Goal: Information Seeking & Learning: Learn about a topic

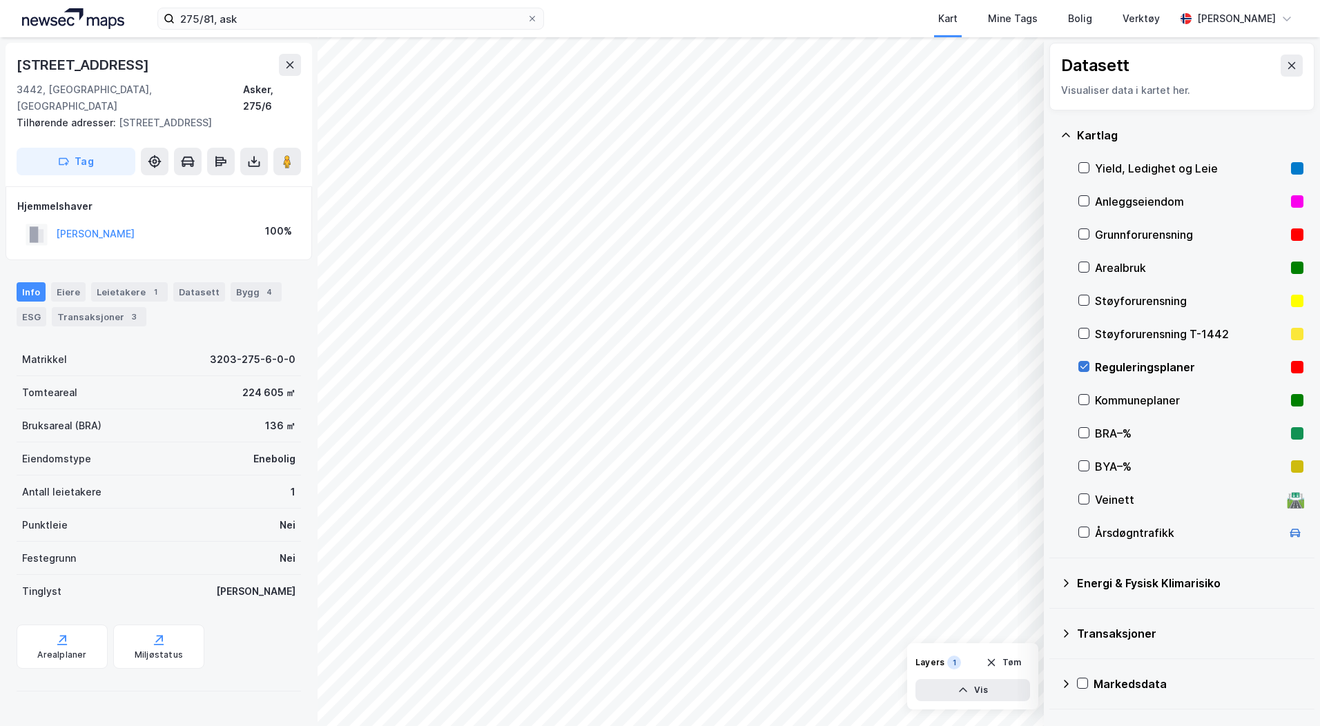
click at [1088, 369] on icon at bounding box center [1084, 367] width 10 height 10
click at [1084, 368] on icon at bounding box center [1084, 366] width 8 height 5
click at [97, 307] on div "Transaksjoner 3" at bounding box center [99, 316] width 95 height 19
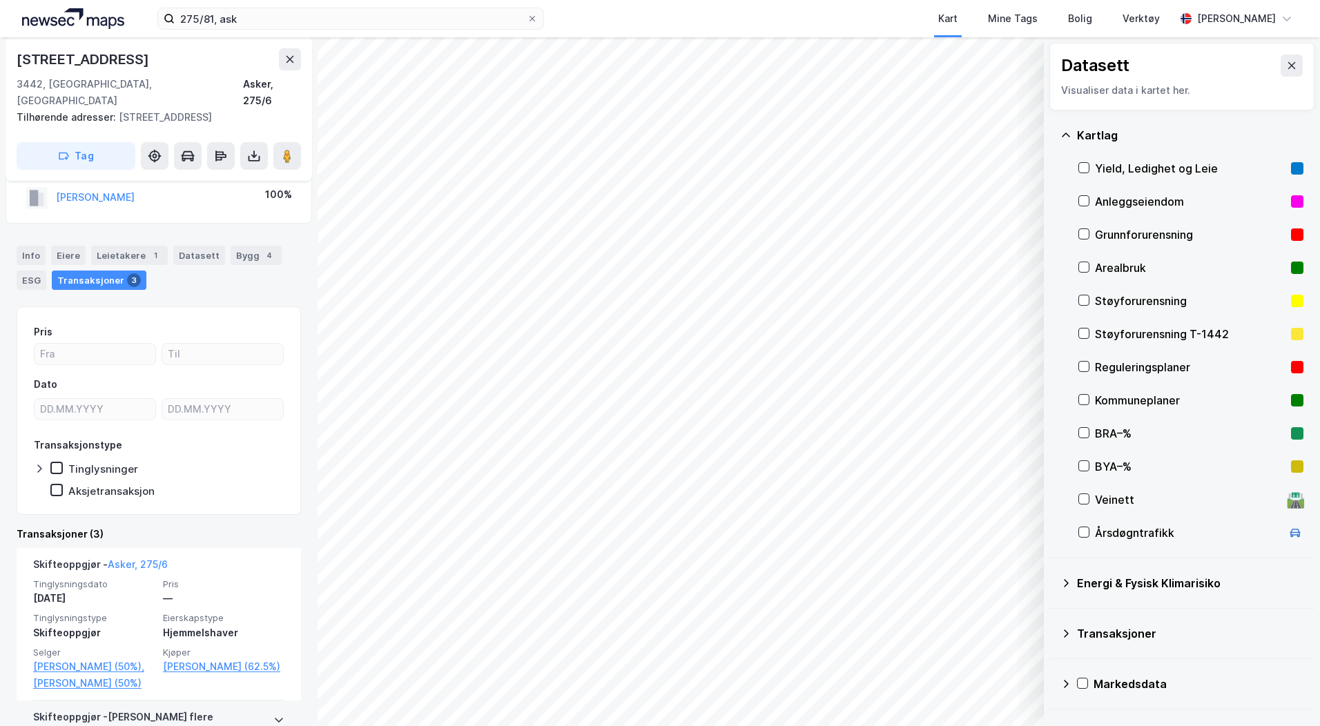
scroll to position [106, 0]
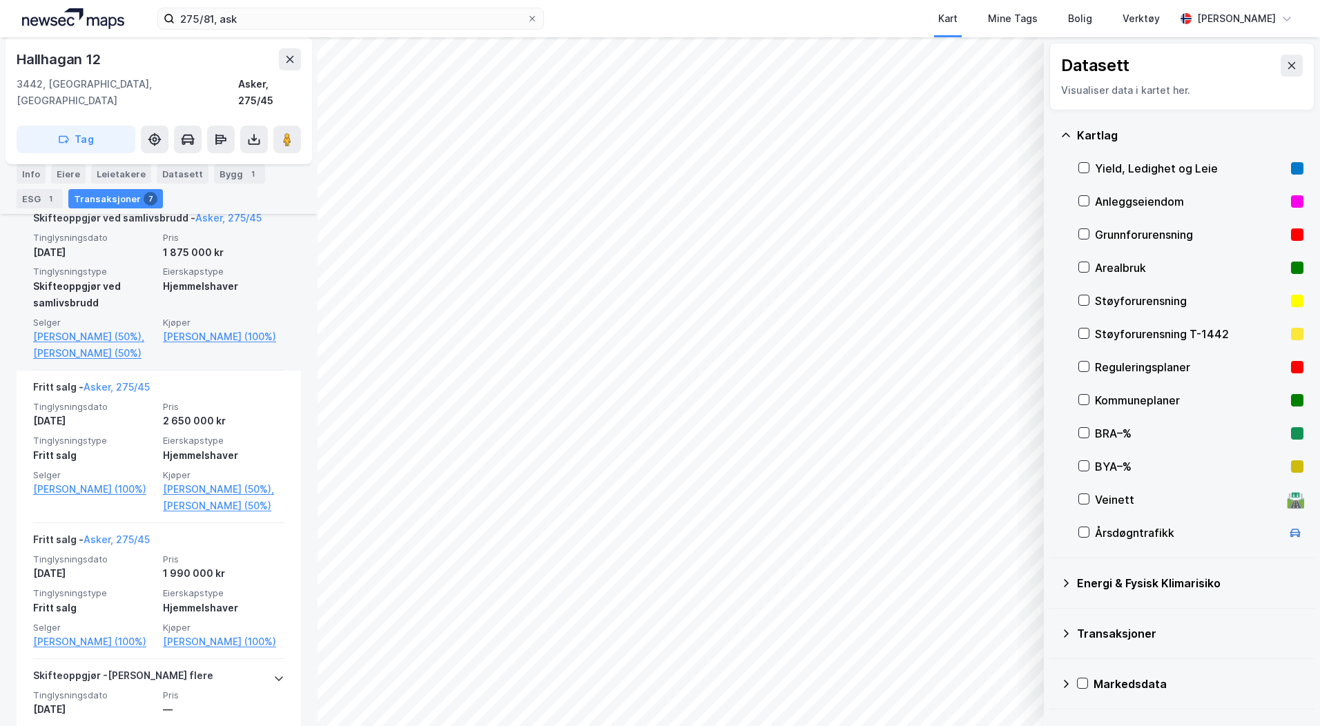
scroll to position [414, 0]
